Goal: Check status: Check status

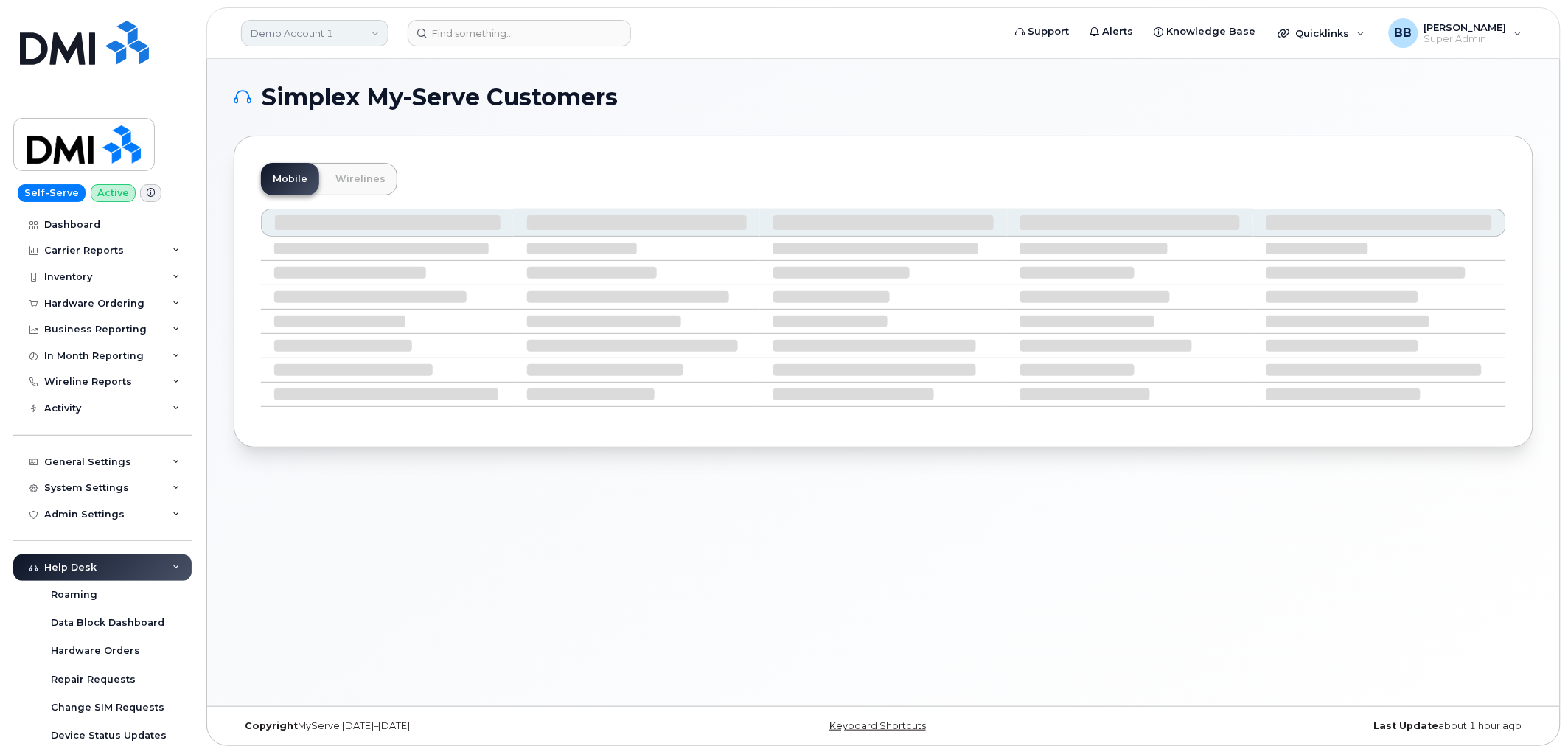
click at [375, 27] on link "Demo Account 1" at bounding box center [314, 32] width 147 height 26
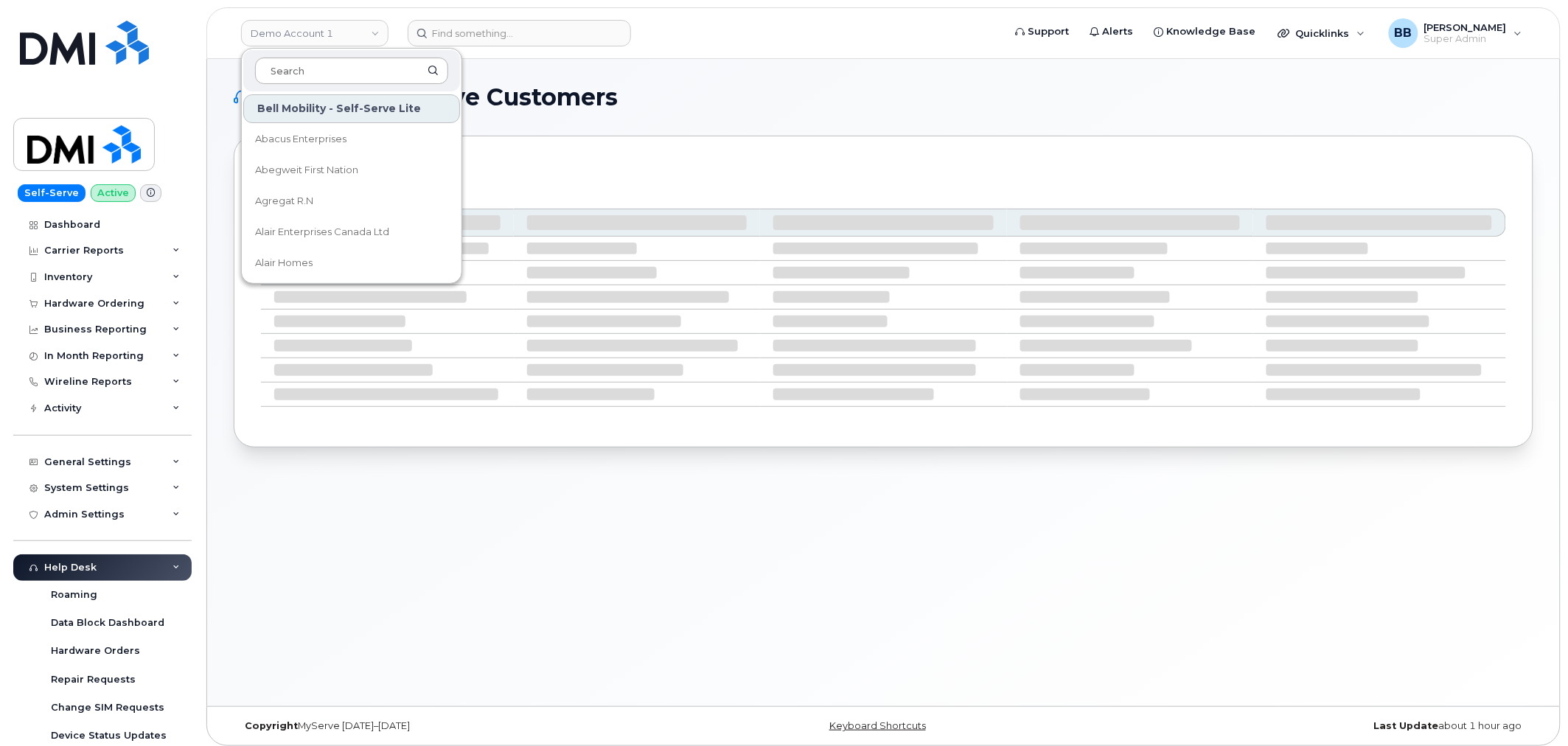
click at [350, 70] on input at bounding box center [352, 70] width 193 height 26
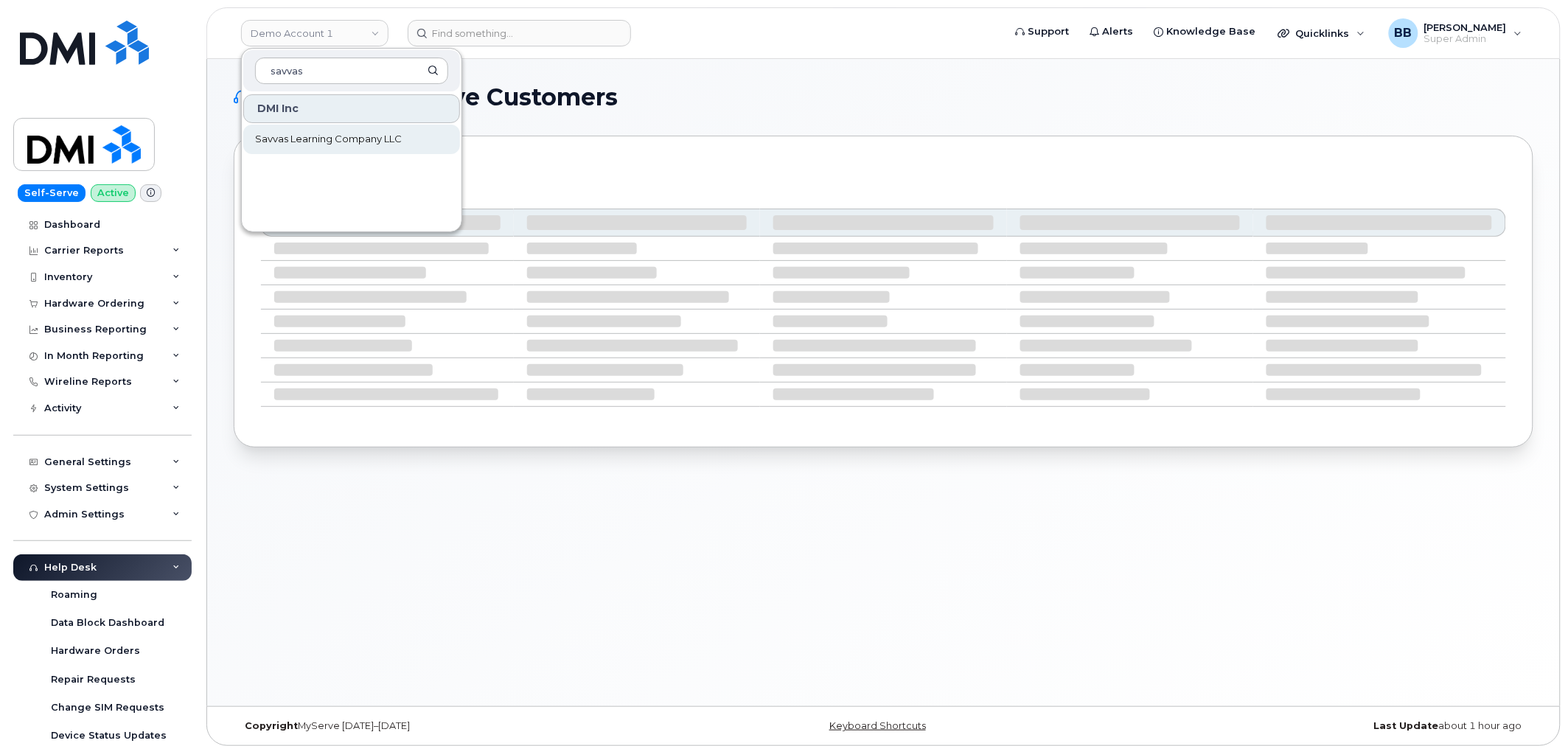
type input "savvas"
click at [347, 137] on span "Savvas Learning Company LLC" at bounding box center [328, 139] width 147 height 14
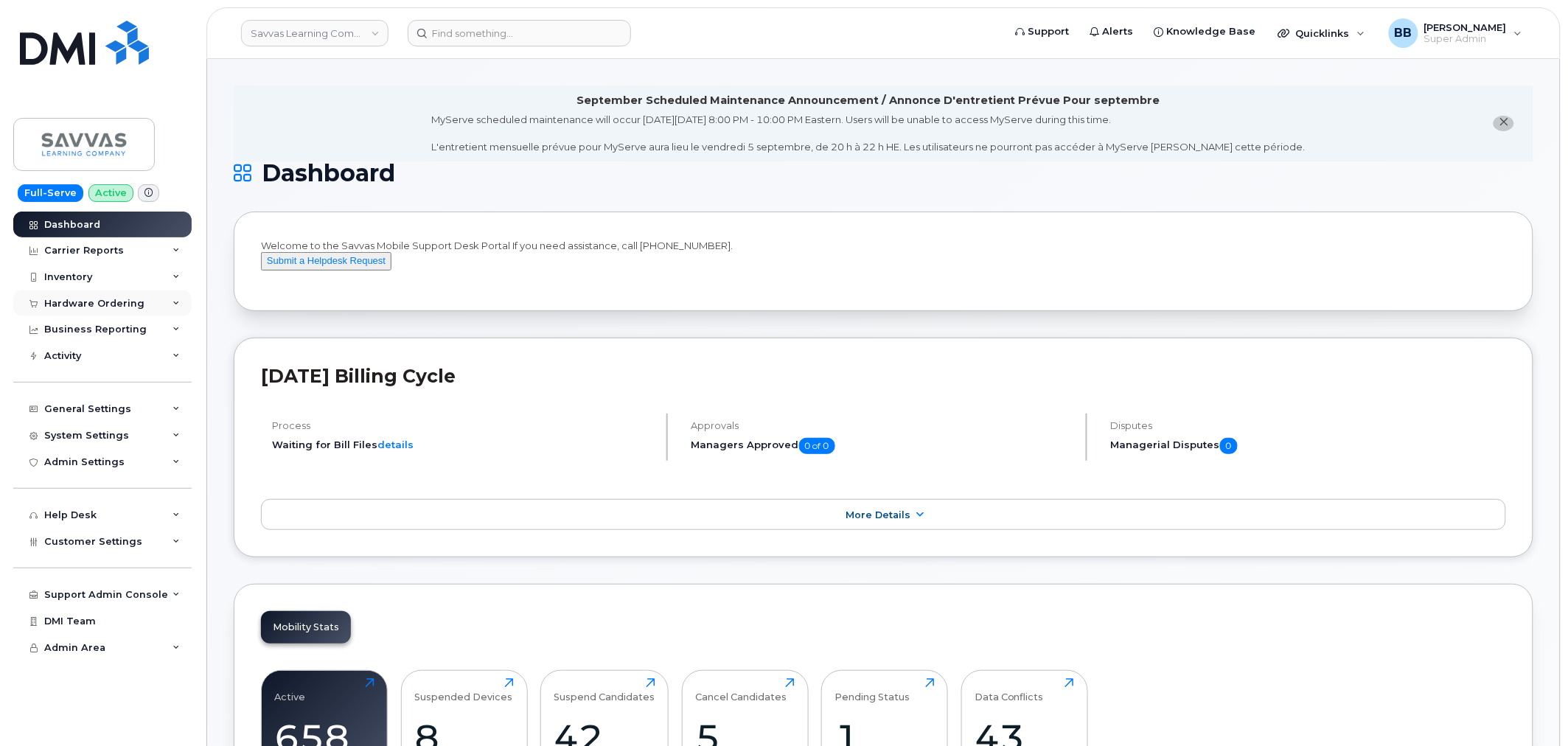
click at [79, 306] on div "Hardware Ordering" at bounding box center [94, 303] width 100 height 12
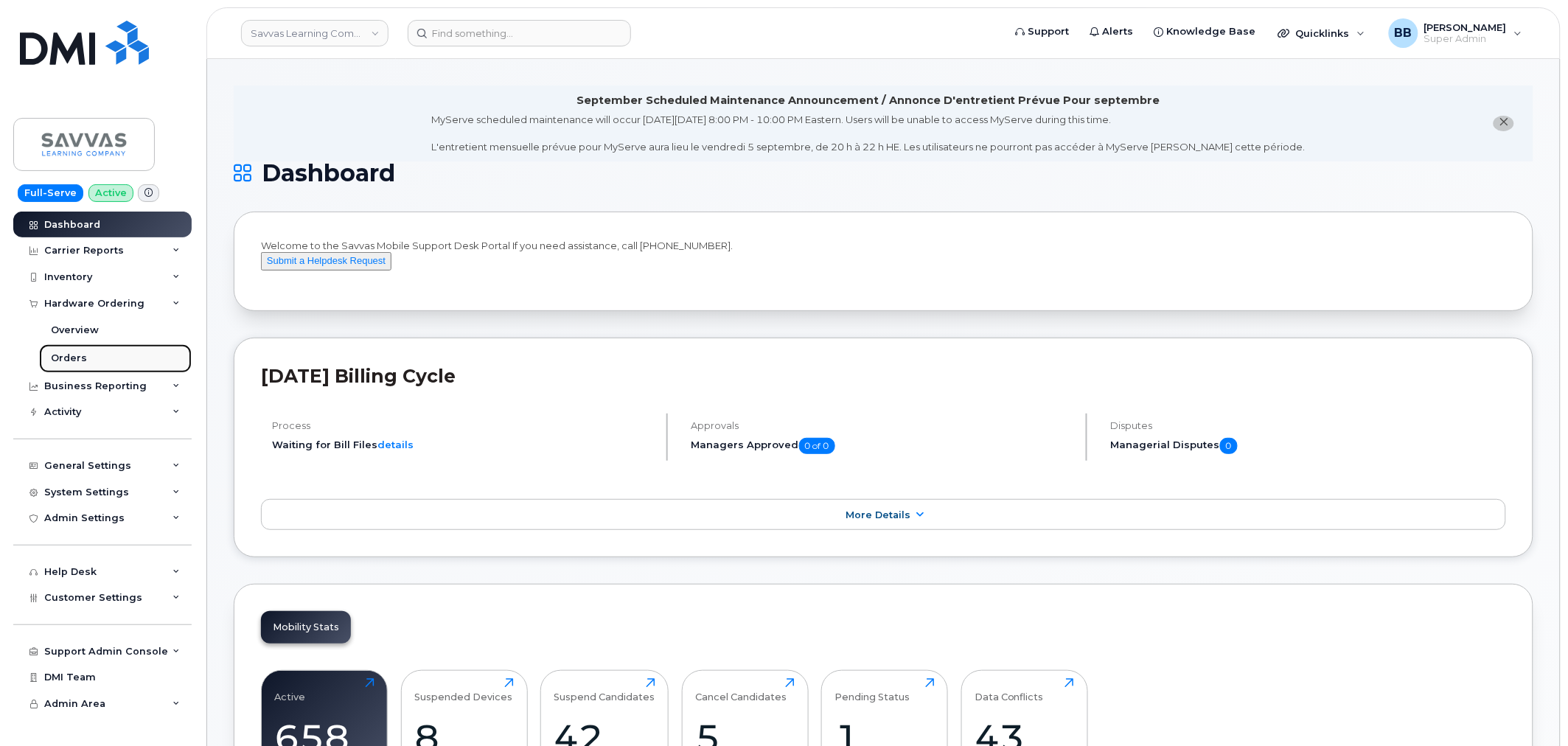
click at [87, 352] on link "Orders" at bounding box center [115, 358] width 153 height 28
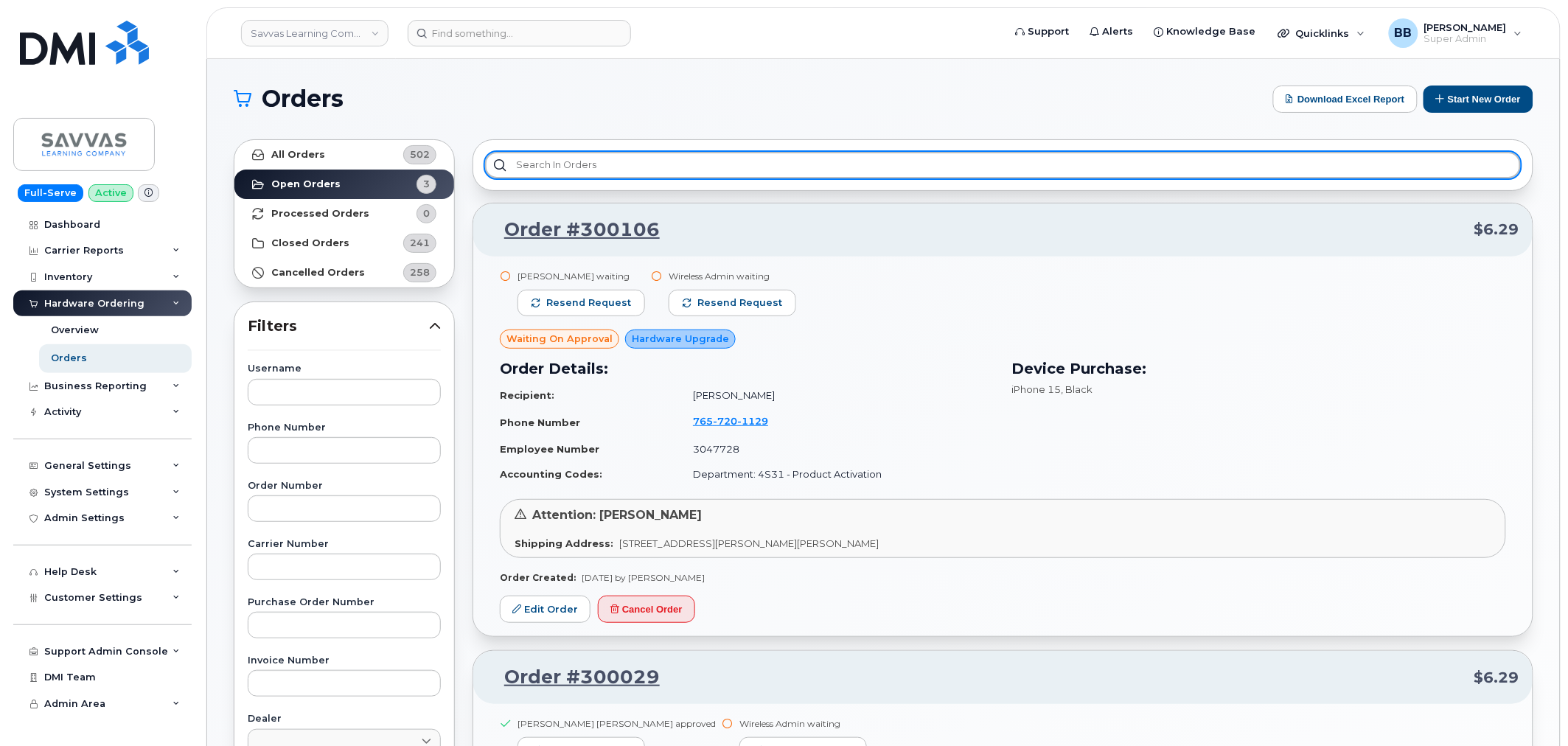
click at [606, 162] on input "text" at bounding box center [1003, 164] width 1036 height 26
type input "r"
click at [647, 168] on input "text" at bounding box center [1003, 164] width 1036 height 26
click at [604, 164] on input "text" at bounding box center [1003, 164] width 1036 height 26
click at [609, 158] on input "text" at bounding box center [1003, 164] width 1036 height 26
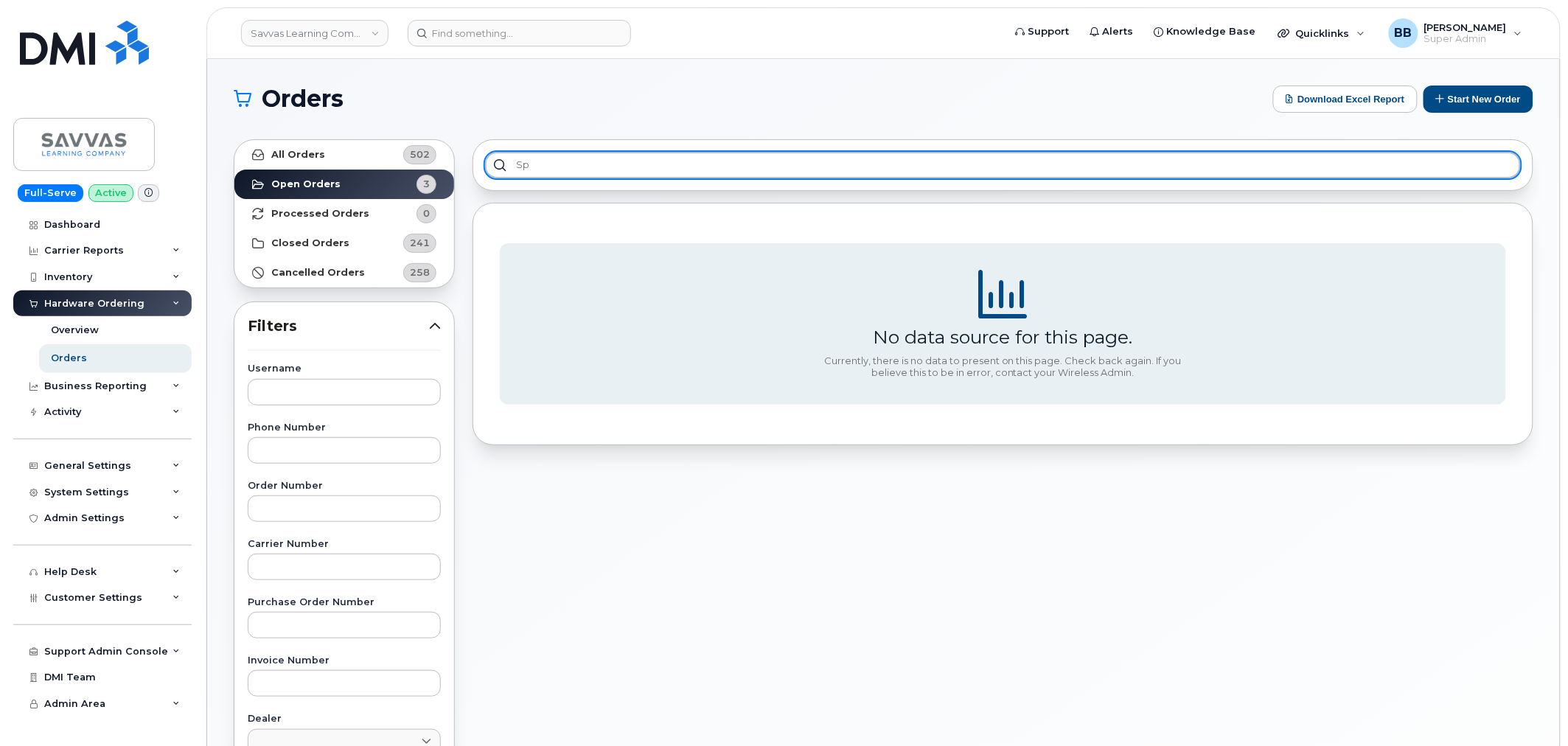
type input "s"
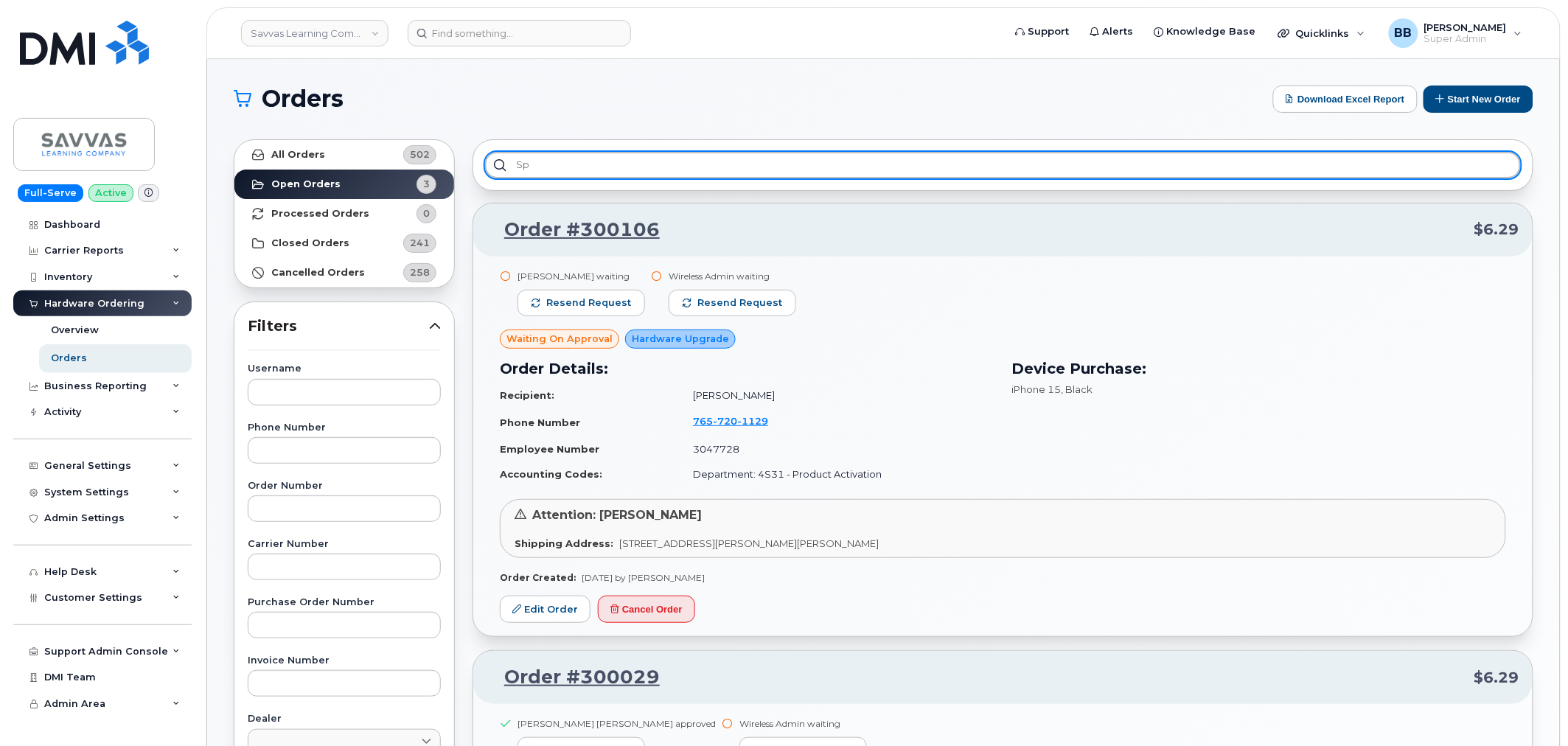
type input "s"
